Goal: Task Accomplishment & Management: Use online tool/utility

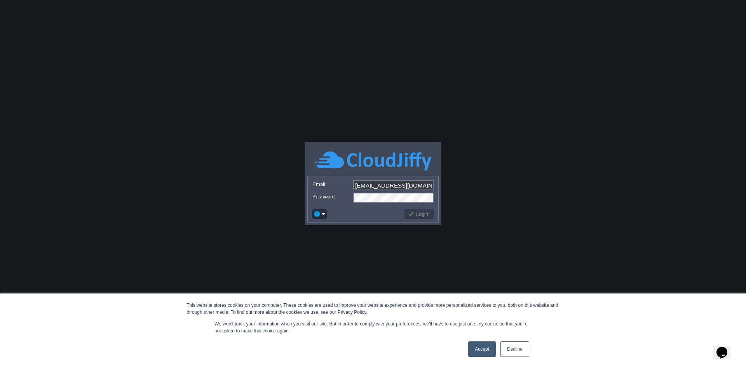
click at [482, 350] on link "Accept" at bounding box center [482, 349] width 28 height 16
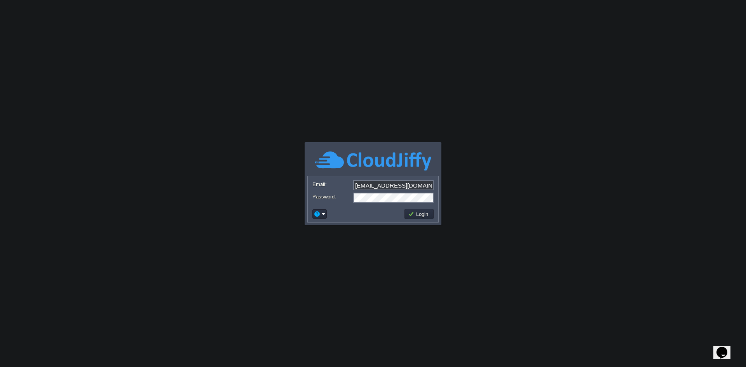
click at [392, 186] on input "[EMAIL_ADDRESS][DOMAIN_NAME]" at bounding box center [393, 185] width 80 height 10
type input "[PERSON_NAME][EMAIL_ADDRESS][PERSON_NAME][DOMAIN_NAME]"
click at [466, 172] on body "This website stores cookies on your computer. These cookies are used to improve…" at bounding box center [373, 183] width 746 height 367
click at [414, 216] on button "Login" at bounding box center [419, 214] width 23 height 7
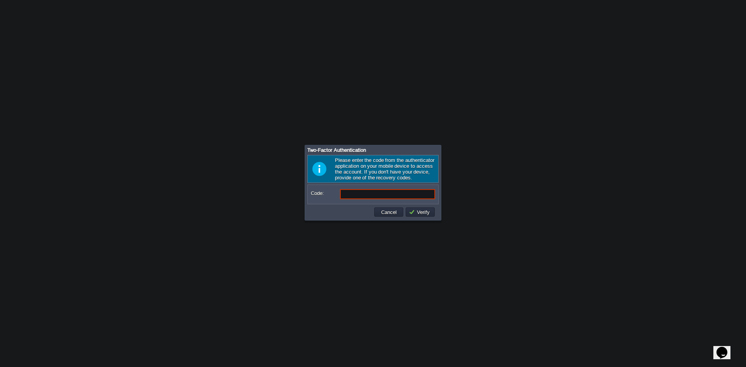
click at [355, 196] on input "Code:" at bounding box center [387, 194] width 95 height 10
type input "359599"
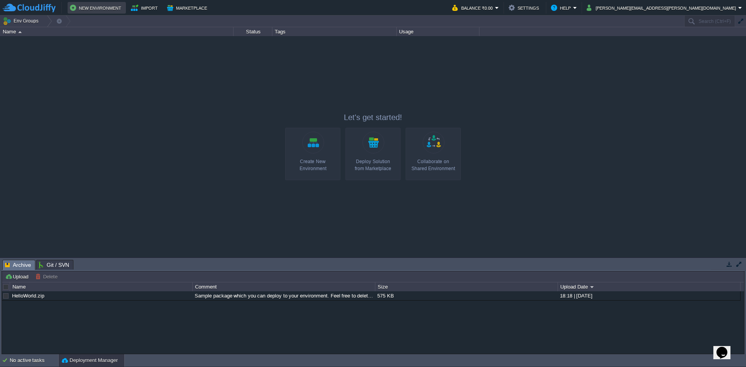
click at [103, 7] on button "New Environment" at bounding box center [97, 7] width 54 height 9
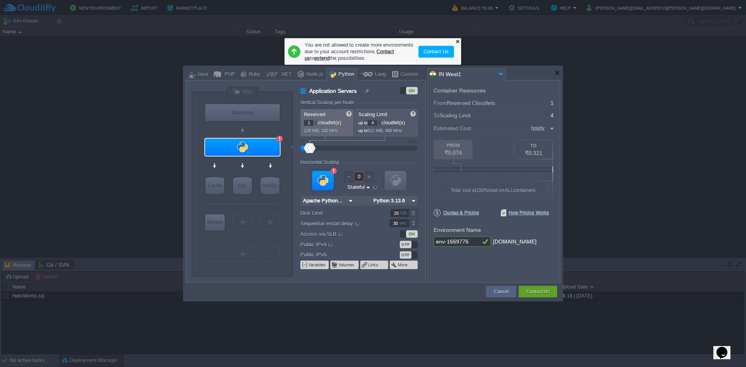
click at [458, 40] on div at bounding box center [457, 41] width 5 height 5
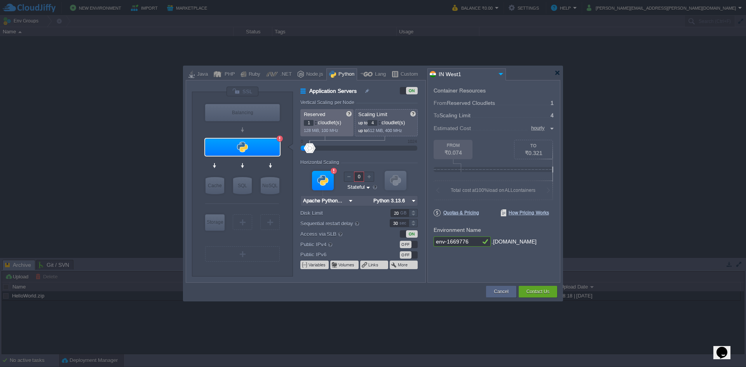
type input "NGINX 1.28.0"
click at [198, 75] on div "Java" at bounding box center [201, 75] width 13 height 12
type input "Application Servers"
type input "6"
type input "Tomcat 11.0.10"
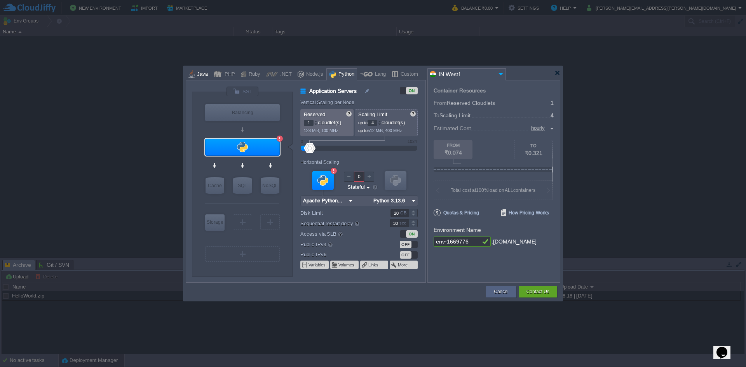
type input "Oracle OpenJD..."
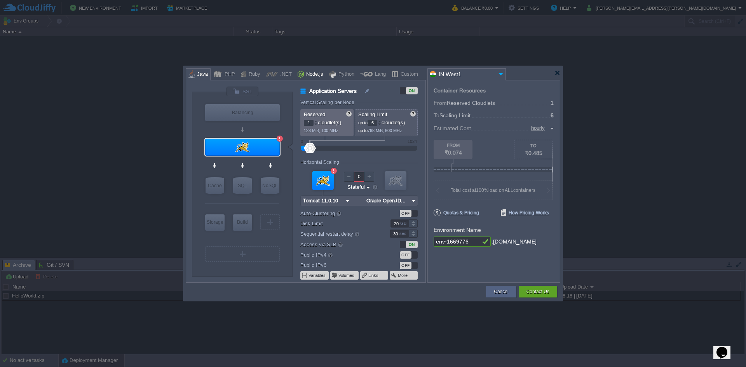
click at [309, 75] on div "Node.js" at bounding box center [313, 75] width 19 height 12
type input "Application Servers"
type input "4"
type input "8"
type input "Node.js 24.5.0 LTS"
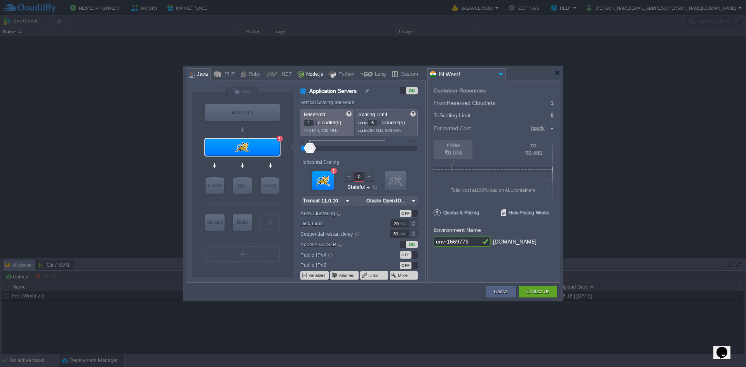
type input "24.5.0-pm2"
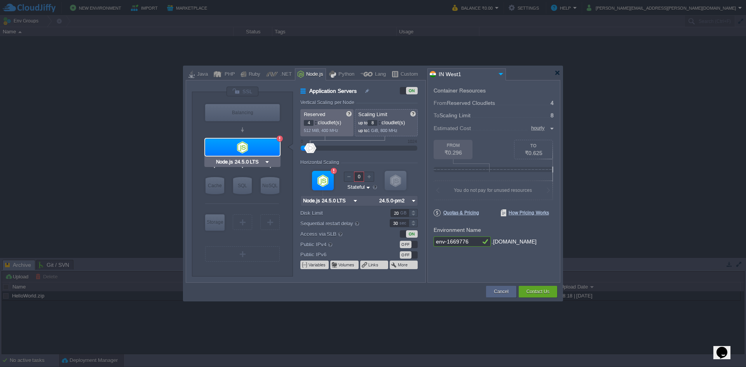
click at [261, 166] on div "Node.js 24.5.0 LTS" at bounding box center [242, 162] width 76 height 10
click at [265, 162] on img at bounding box center [267, 162] width 6 height 8
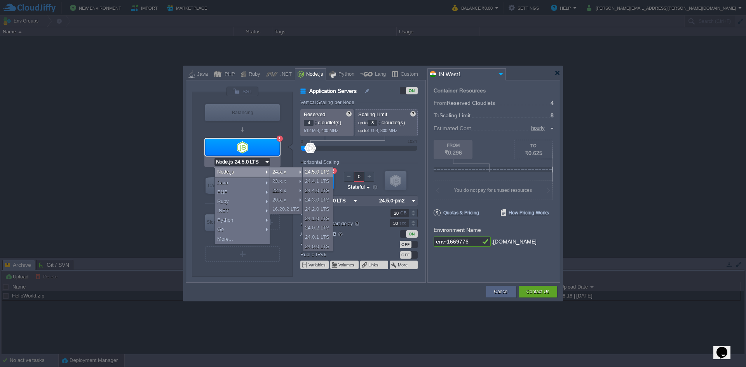
click at [312, 173] on div "24.5.0 LTS" at bounding box center [318, 171] width 30 height 9
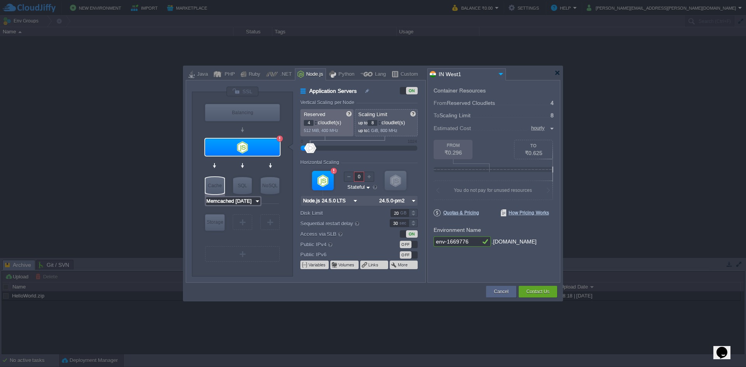
click at [219, 201] on input "Memcached [DATE]" at bounding box center [230, 201] width 49 height 8
click at [271, 211] on div "[DATE]" at bounding box center [273, 211] width 27 height 9
type input "MariaDB 12.0.2"
click at [246, 184] on div "SQL" at bounding box center [242, 185] width 19 height 17
type input "SQL Databases"
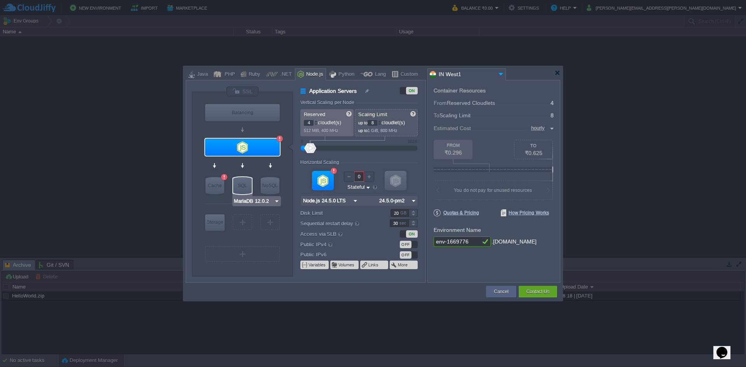
type input "6"
type input "MariaDB 12.0.2"
type input "12.0.2-almalin..."
type input "Stateless"
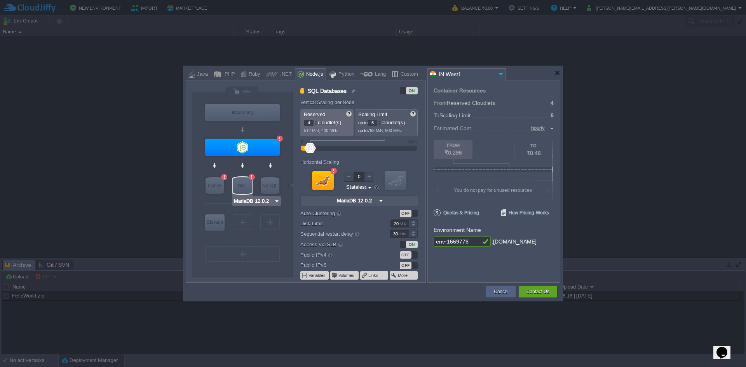
type input "Memcached [DATE]"
click at [213, 184] on div "Cache" at bounding box center [214, 185] width 19 height 17
type input "Cache"
type input "1"
type input "4"
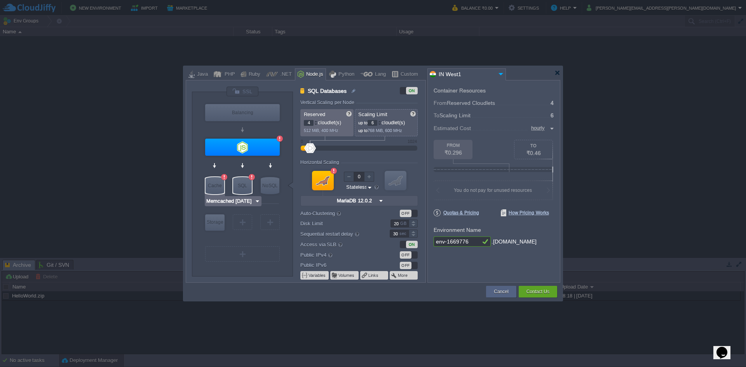
type input "Memcached [DATE]"
type input "[DATE]-almalin..."
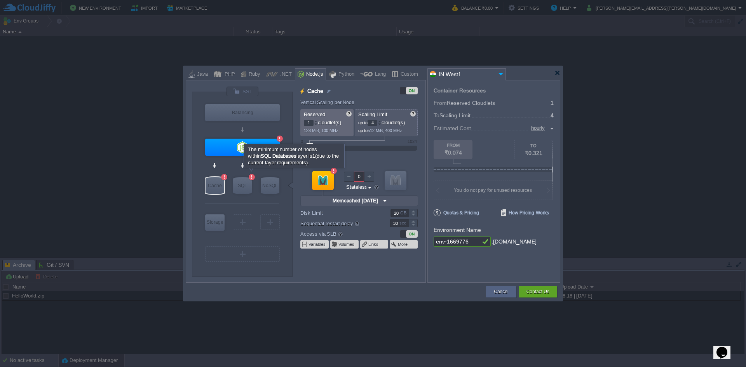
type input "Node.js 24.5.0 LTS"
click at [231, 148] on div at bounding box center [242, 147] width 75 height 17
type input "Application Servers"
type input "4"
type input "8"
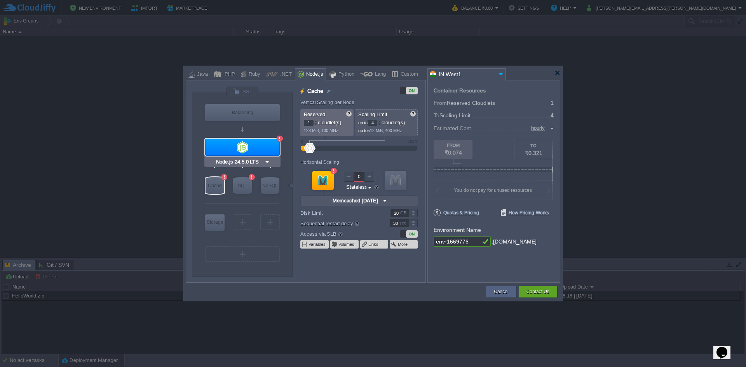
type input "Node.js 24.5.0 LTS"
type input "24.5.0-pm2"
type input "Stateful"
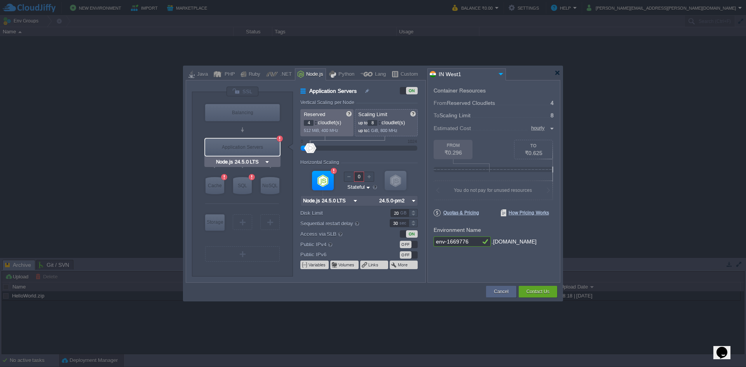
click at [231, 148] on div "Application Servers" at bounding box center [242, 147] width 75 height 17
click at [249, 144] on div "Application Servers" at bounding box center [242, 147] width 75 height 17
click at [279, 139] on div at bounding box center [280, 139] width 6 height 6
type input "NGINX 1.28.0"
click at [283, 75] on div ".NET" at bounding box center [285, 75] width 14 height 12
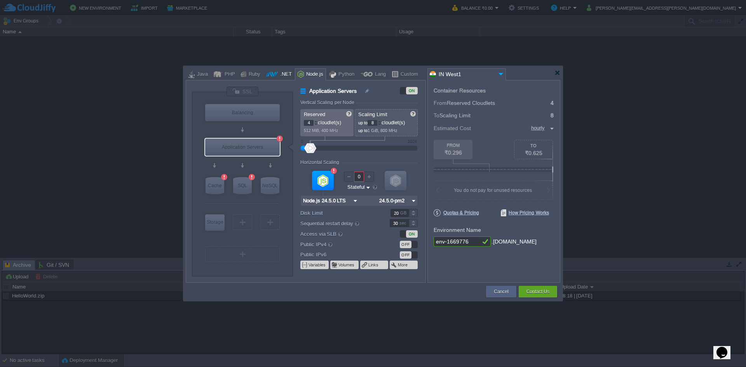
type input "Application Servers"
type input "1"
type input "6"
type input ".NET Core 9.0.301"
type input ".NET 9.0.301"
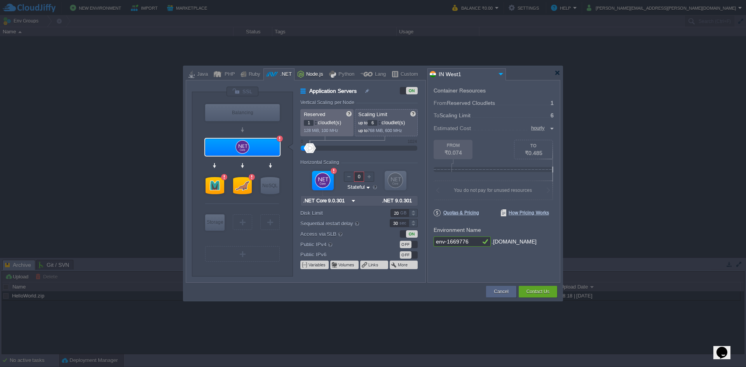
click at [310, 74] on div "Node.js" at bounding box center [313, 75] width 19 height 12
type input "Application Servers"
type input "4"
type input "8"
type input "Node.js 24.5.0 LTS"
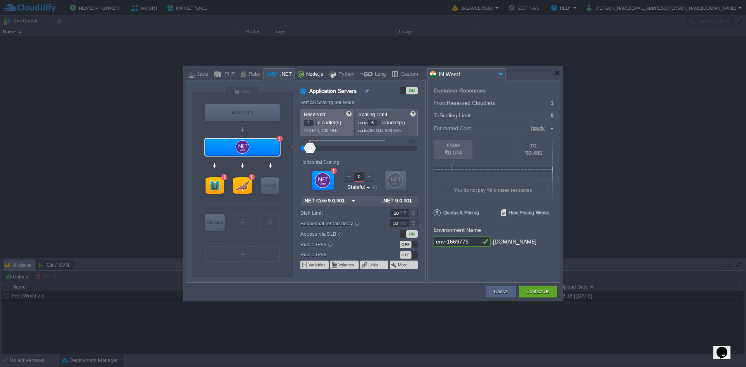
type input "24.5.0-pm2"
type input "Node.js 24.5.0 LTS"
type input "1"
click at [369, 176] on div at bounding box center [369, 177] width 10 height 10
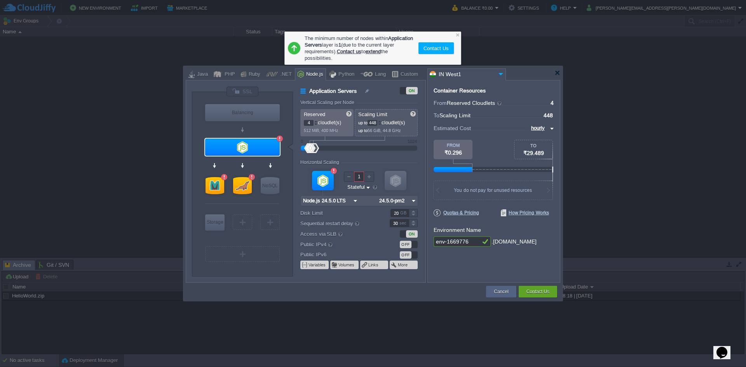
click at [354, 149] on div at bounding box center [358, 148] width 99 height 9
type input "4"
type input "10"
type input "18"
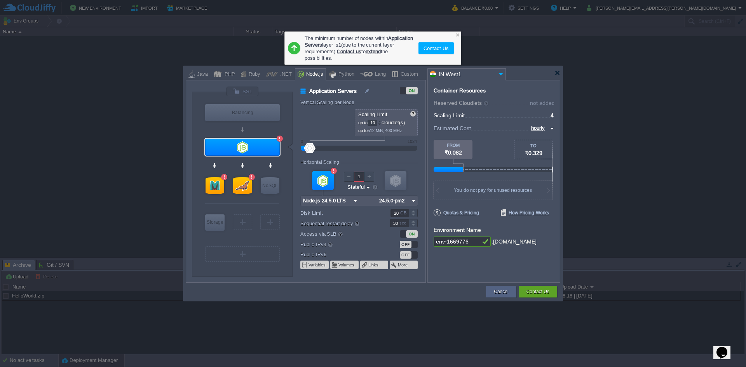
type input "18"
type input "30"
type input "38"
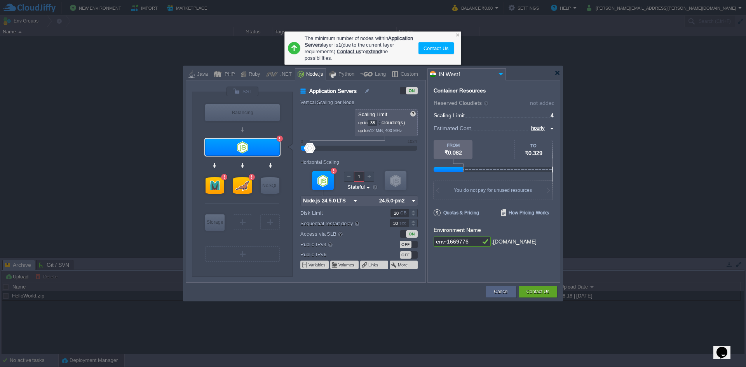
type input "46"
type input "58"
type input "66"
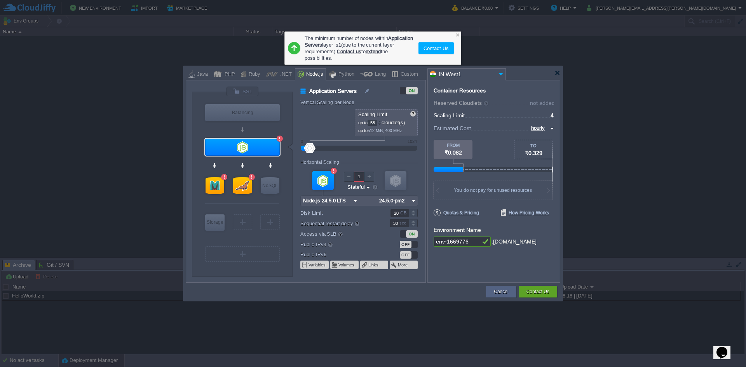
type input "66"
type input "74"
type input "82"
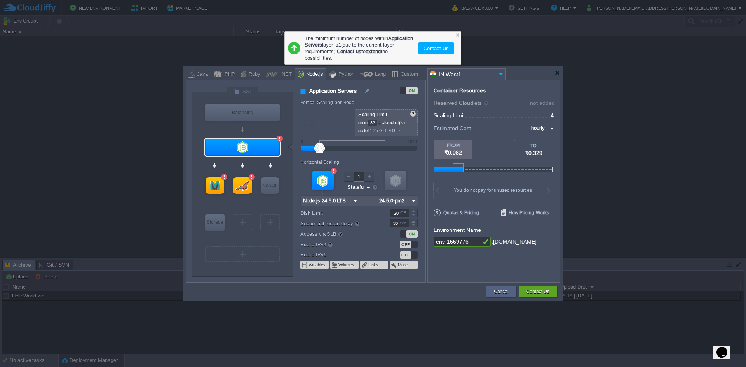
type input "90"
type input "98"
type input "102"
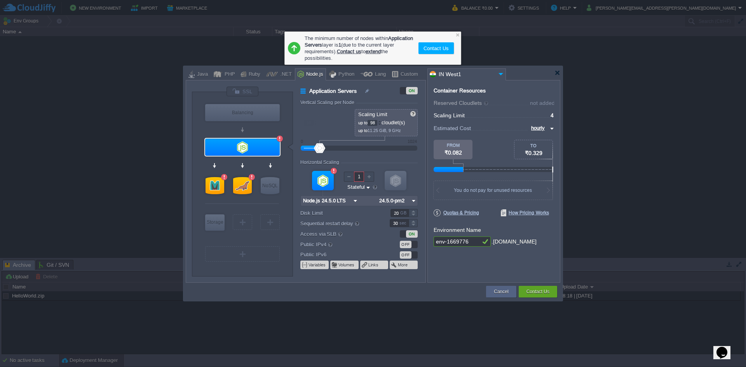
type input "102"
type input "110"
type input "118"
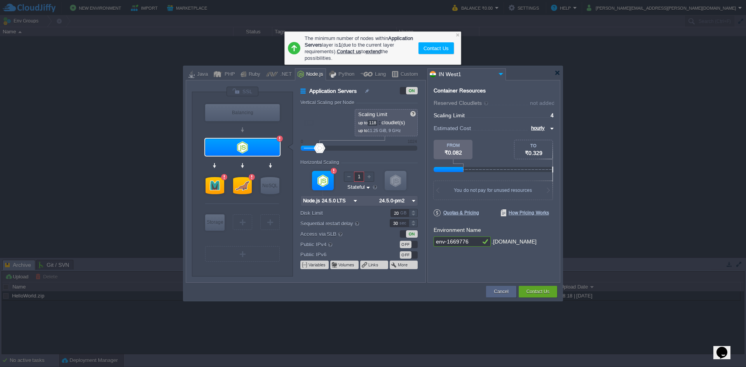
type input "122"
type input "130"
type input "134"
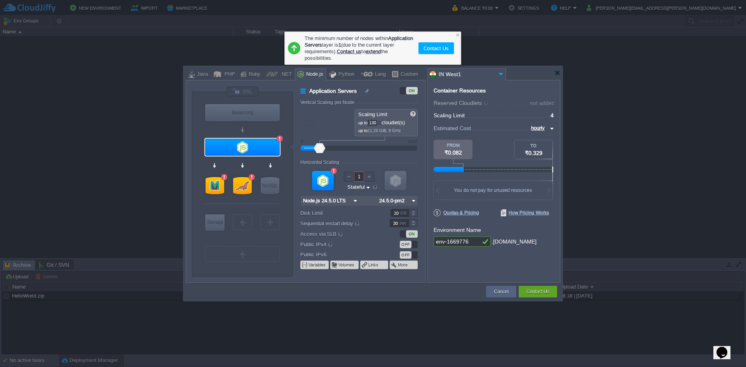
type input "134"
type input "142"
type input "148"
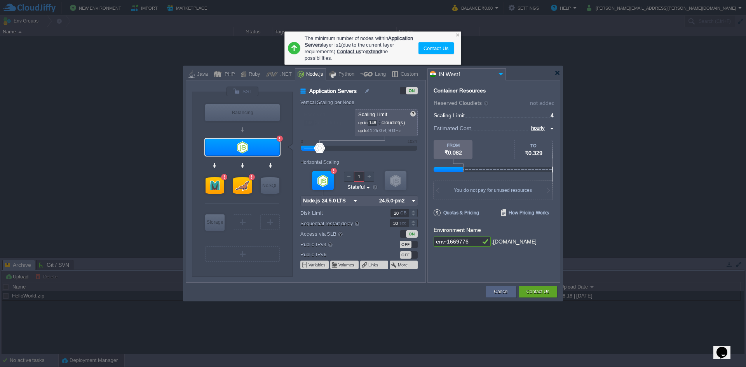
type input "152"
type input "156"
type input "164"
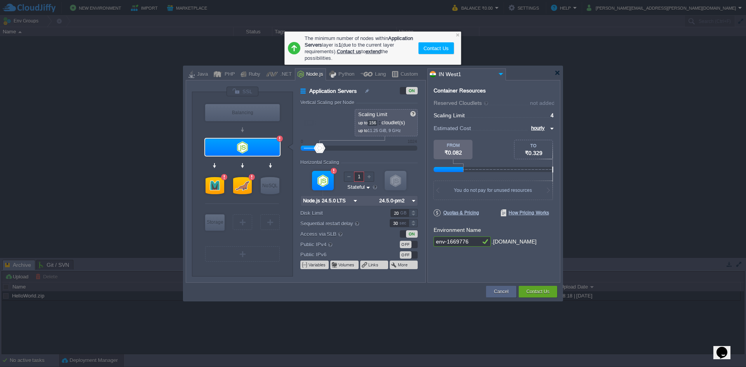
type input "164"
type input "168"
type input "172"
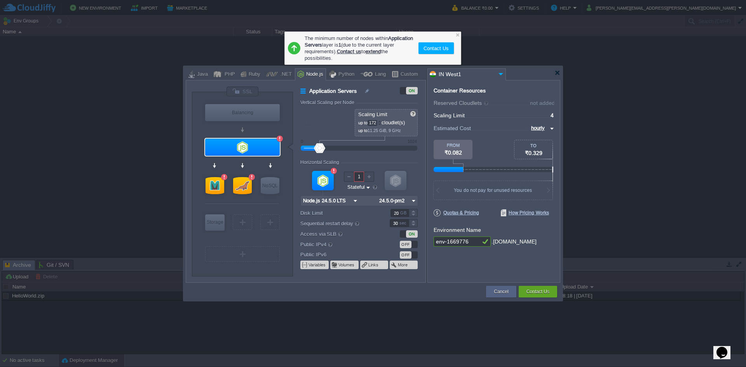
type input "180"
type input "184"
type input "188"
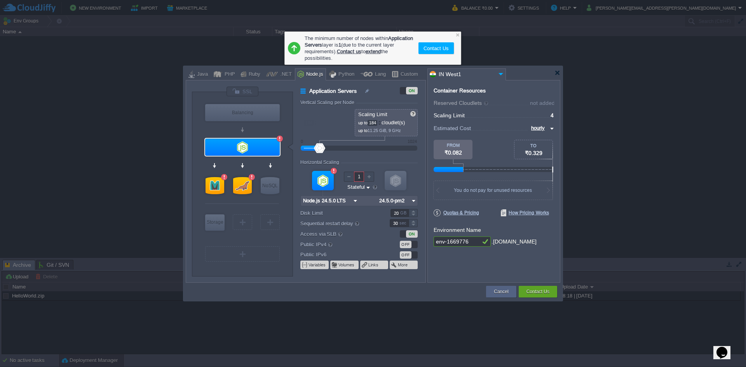
type input "188"
type input "192"
type input "196"
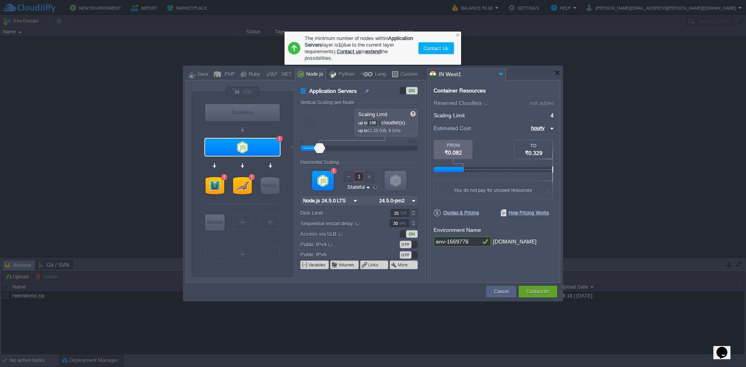
type input "200"
type input "204"
type input "208"
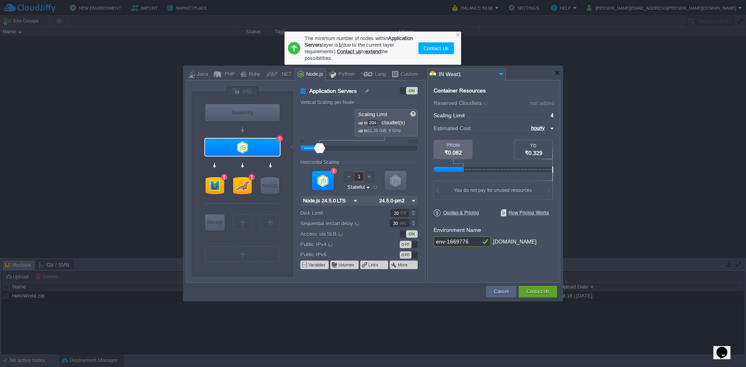
type input "208"
type input "216"
type input "220"
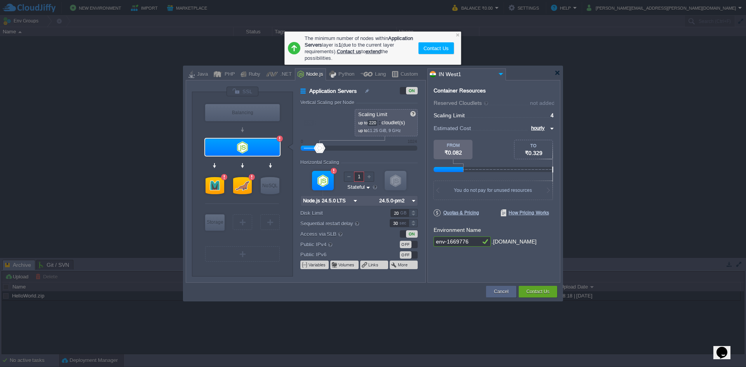
type input "236"
type input "240"
type input "252"
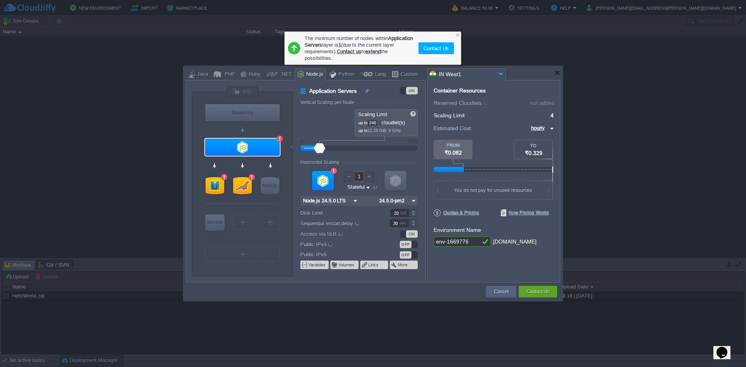
type input "252"
type input "256"
type input "260"
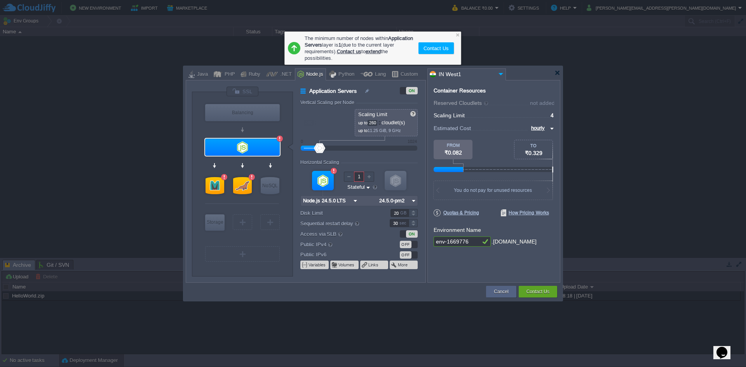
type input "264"
type input "268"
type input "272"
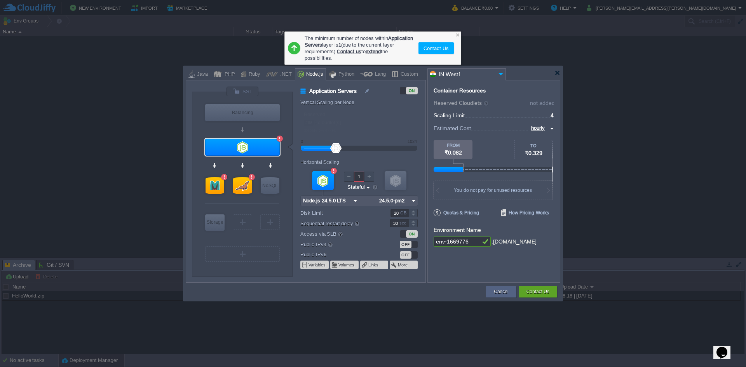
type input "272"
type input "282"
type input "286"
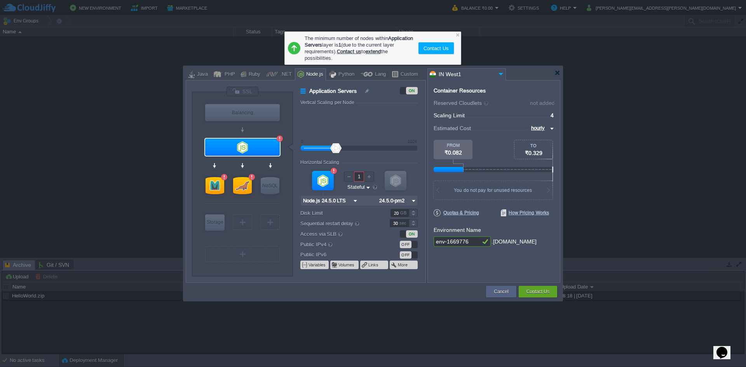
type input "290"
type input "298"
type input "306"
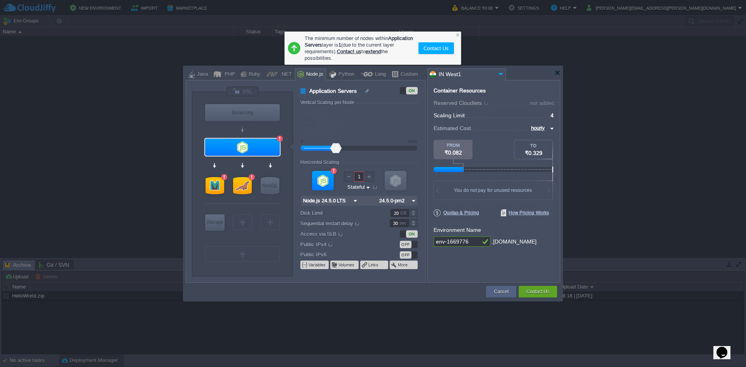
type input "306"
type input "314"
type input "322"
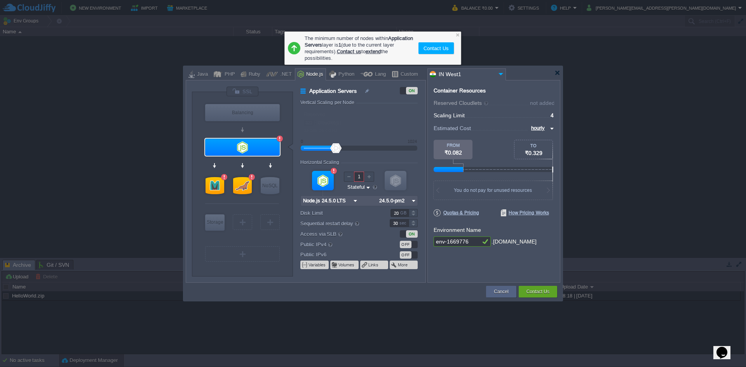
type input "330"
type input "334"
type input "338"
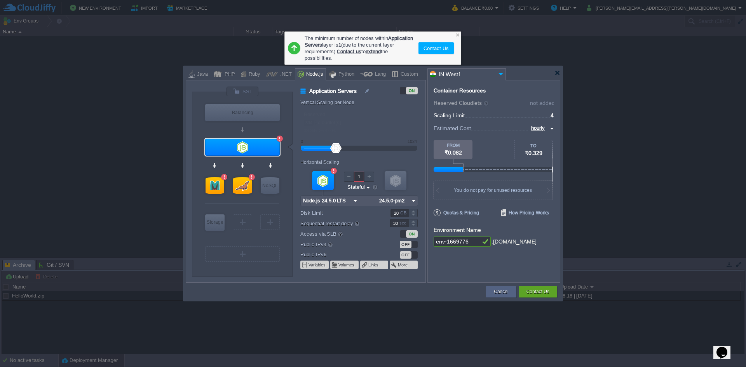
type input "338"
type input "346"
type input "350"
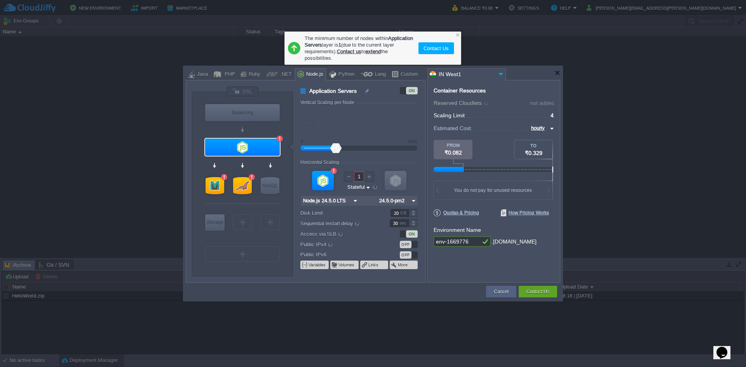
type input "354"
type input "358"
type input "366"
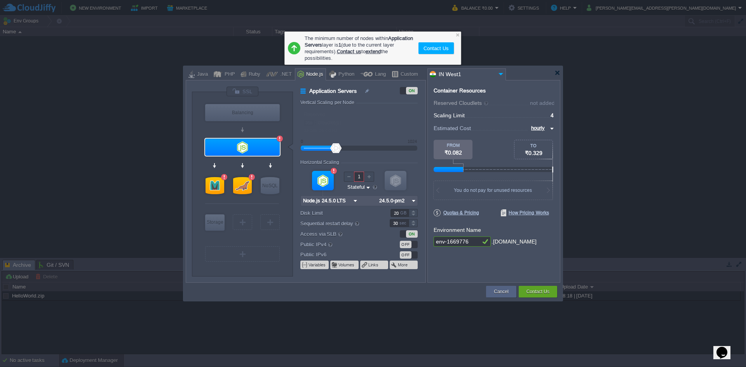
type input "366"
type input "370"
type input "374"
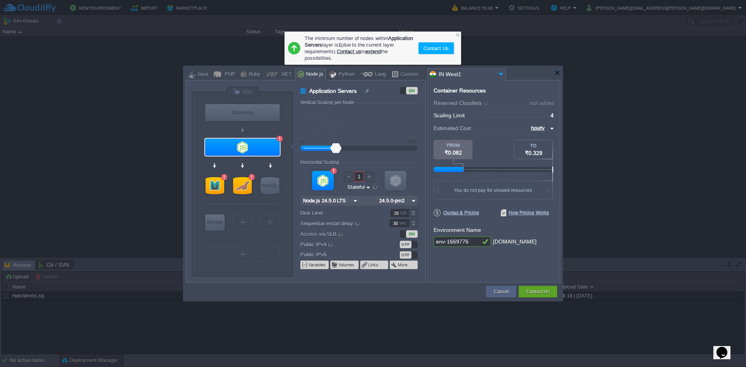
type input "382"
type input "386"
type input "390"
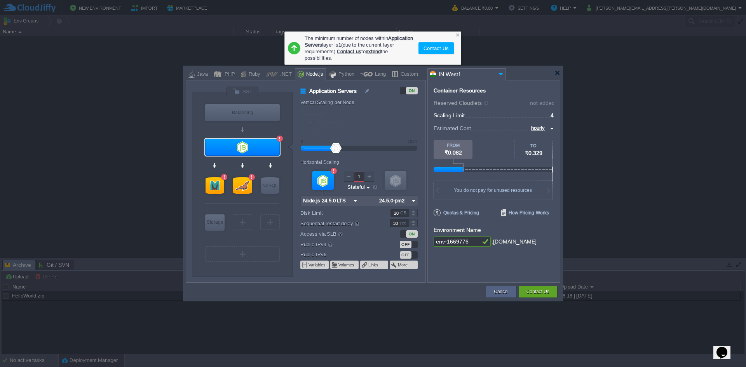
type input "390"
type input "398"
type input "402"
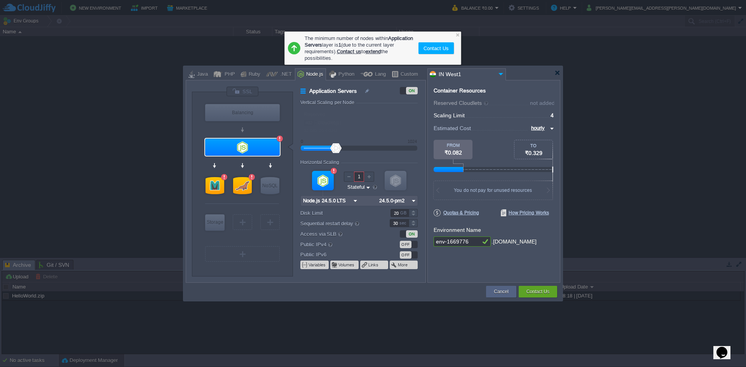
type input "408"
type input "412"
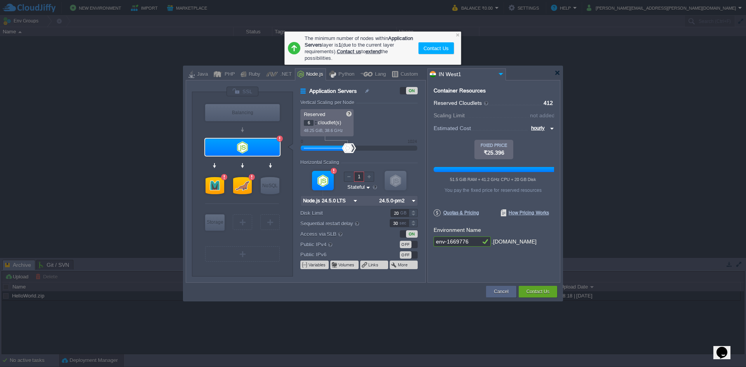
type input "0"
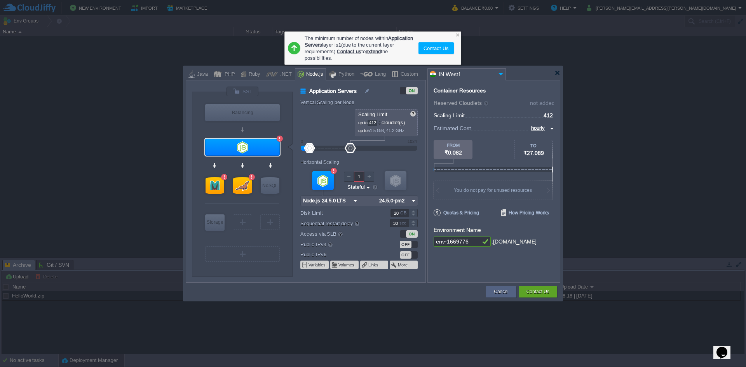
drag, startPoint x: 354, startPoint y: 149, endPoint x: 297, endPoint y: 146, distance: 57.2
click at [297, 146] on div "Application Servers ON Vertical Scaling per Node Reserved 0 cloudlet(s) 0 MiB, …" at bounding box center [359, 185] width 132 height 196
type input "134"
drag, startPoint x: 349, startPoint y: 150, endPoint x: 324, endPoint y: 148, distance: 25.3
click at [324, 148] on div at bounding box center [323, 148] width 11 height 10
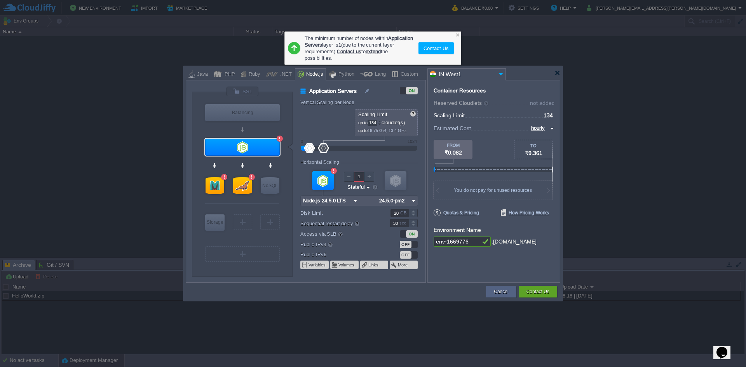
click at [372, 177] on div at bounding box center [369, 177] width 10 height 10
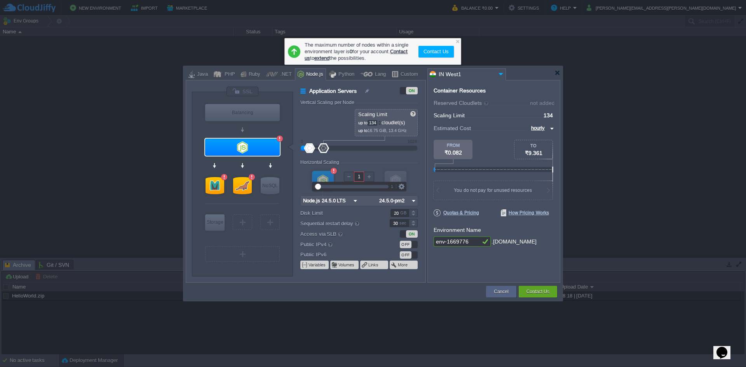
drag, startPoint x: 317, startPoint y: 184, endPoint x: 338, endPoint y: 185, distance: 21.0
click at [337, 185] on div at bounding box center [351, 186] width 74 height 9
click at [338, 185] on div at bounding box center [351, 186] width 74 height 9
click at [412, 163] on div "Horizontal Scaling" at bounding box center [358, 163] width 117 height 7
type input "NGINX 1.28.0"
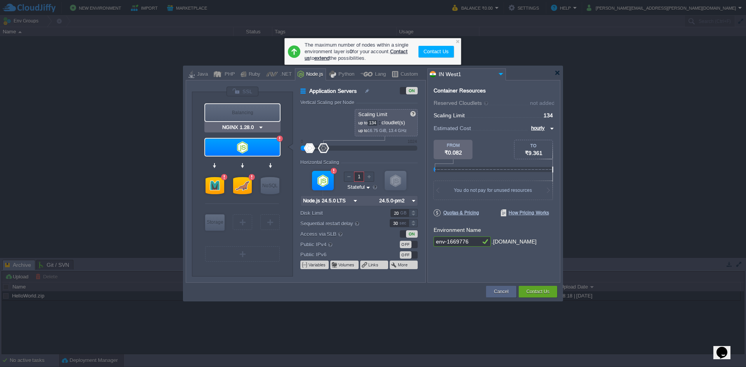
click at [247, 110] on div "Balancing" at bounding box center [242, 112] width 75 height 17
type input "Load Balancer"
type input "1"
type input "4"
type input "0"
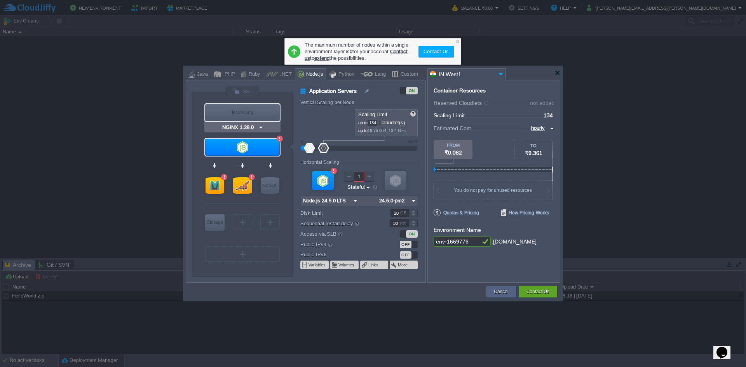
type input "NGINX 1.28.0"
type input "1.28.0-almalin..."
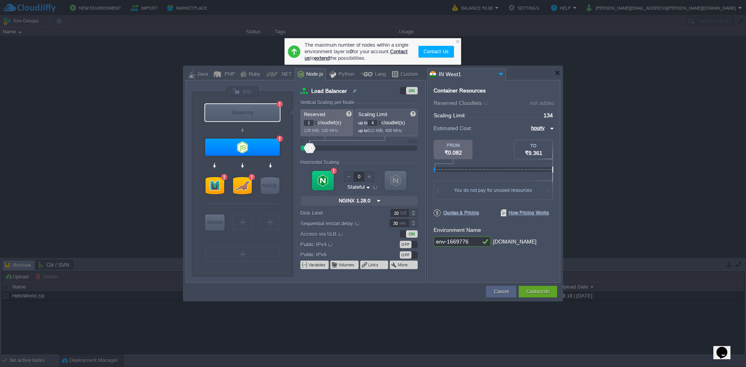
type input "Extra Storage 2.0-10.5"
